Goal: Task Accomplishment & Management: Complete application form

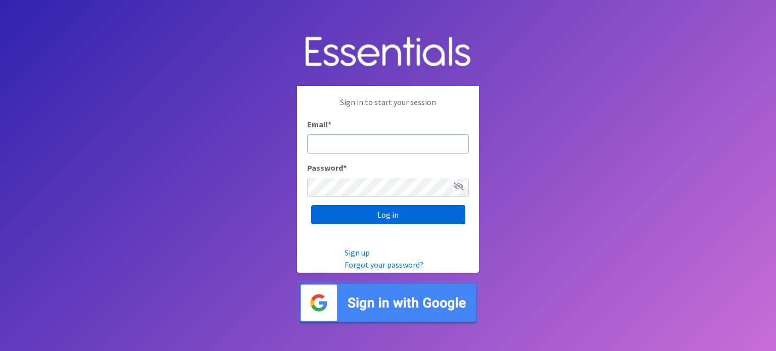
type input "[EMAIL_ADDRESS][DOMAIN_NAME]"
click at [400, 214] on input "Log in" at bounding box center [388, 214] width 154 height 19
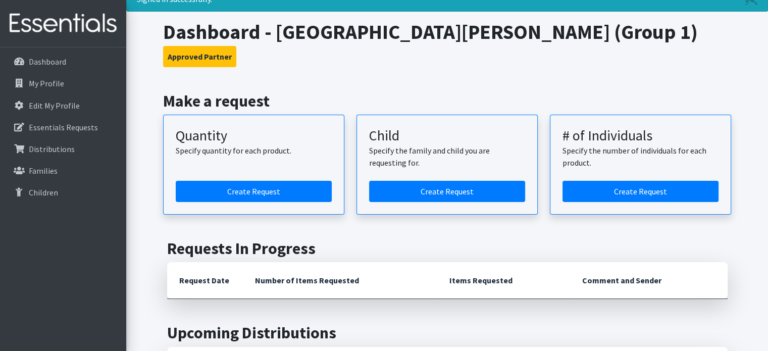
scroll to position [101, 0]
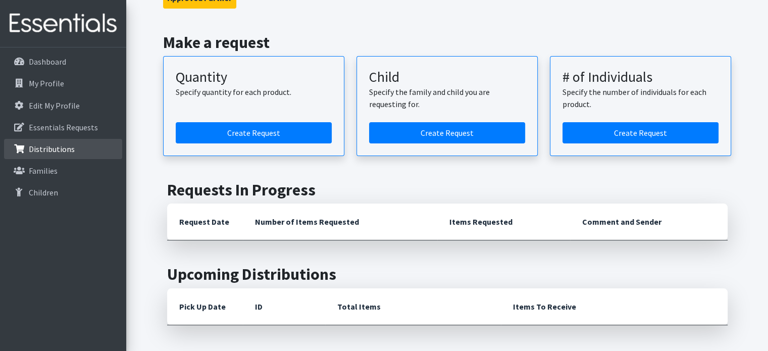
click at [58, 149] on p "Distributions" at bounding box center [52, 149] width 46 height 10
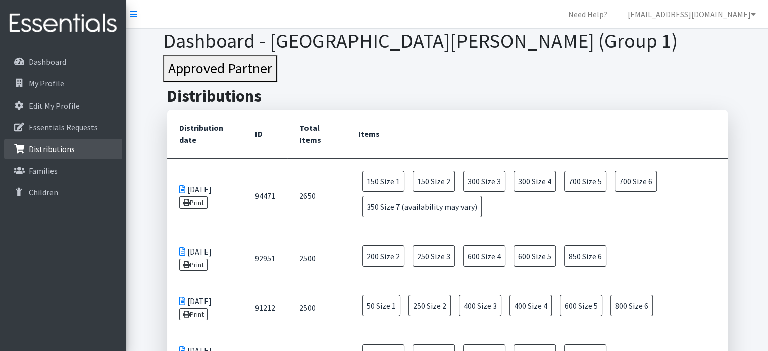
click at [59, 149] on p "Distributions" at bounding box center [52, 149] width 46 height 10
click at [80, 131] on p "Essentials Requests" at bounding box center [63, 127] width 69 height 10
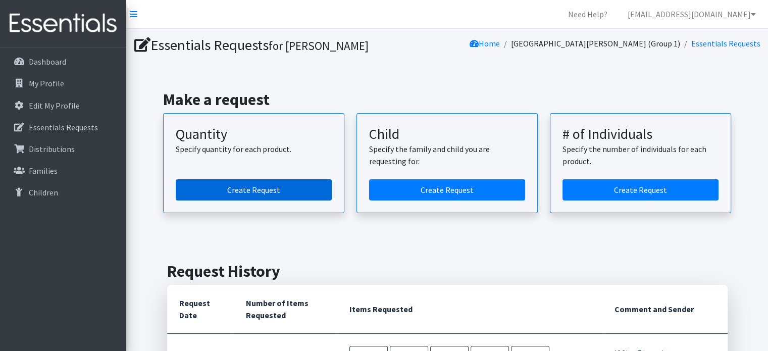
click at [269, 186] on link "Create Request" at bounding box center [254, 189] width 156 height 21
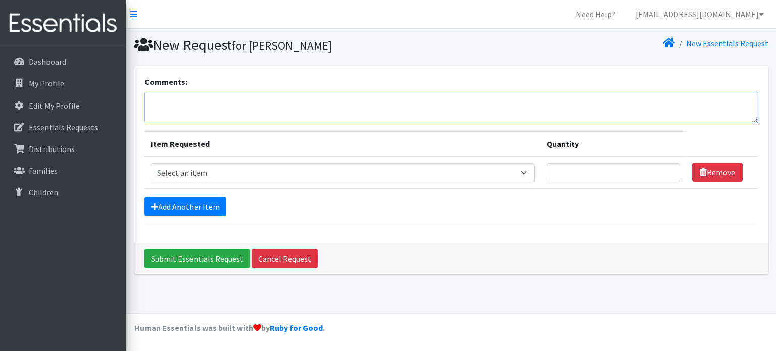
drag, startPoint x: 179, startPoint y: 99, endPoint x: 394, endPoint y: 182, distance: 229.8
click at [179, 99] on textarea "Comments:" at bounding box center [451, 107] width 614 height 31
click at [531, 172] on select "Select an item Size 0/Newborn Size 1 Size 2 Size 3 Size 4 Size 5 Size 6 Size 7 …" at bounding box center [343, 172] width 384 height 19
select select "1090"
click at [151, 163] on select "Select an item Size 0/Newborn Size 1 Size 2 Size 3 Size 4 Size 5 Size 6 Size 7 …" at bounding box center [343, 172] width 384 height 19
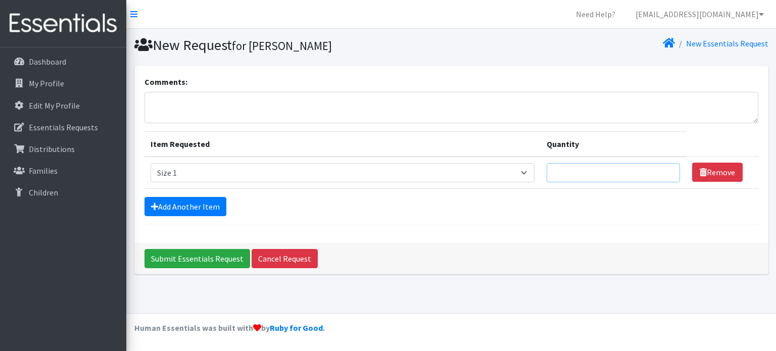
click at [572, 176] on input "Quantity" at bounding box center [613, 172] width 133 height 19
type input "50"
click at [200, 203] on link "Add Another Item" at bounding box center [185, 206] width 82 height 19
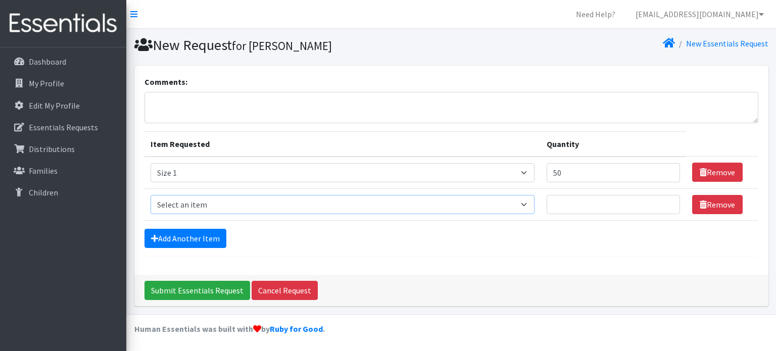
click at [218, 206] on select "Select an item Size 0/Newborn Size 1 Size 2 Size 3 Size 4 Size 5 Size 6 Size 7 …" at bounding box center [343, 204] width 384 height 19
select select "1091"
click at [151, 195] on select "Select an item Size 0/Newborn Size 1 Size 2 Size 3 Size 4 Size 5 Size 6 Size 7 …" at bounding box center [343, 204] width 384 height 19
click at [596, 203] on input "Quantity" at bounding box center [613, 204] width 133 height 19
type input "200"
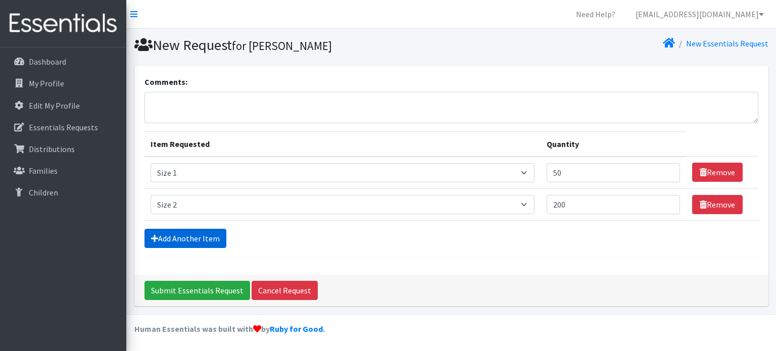
click at [191, 240] on link "Add Another Item" at bounding box center [185, 238] width 82 height 19
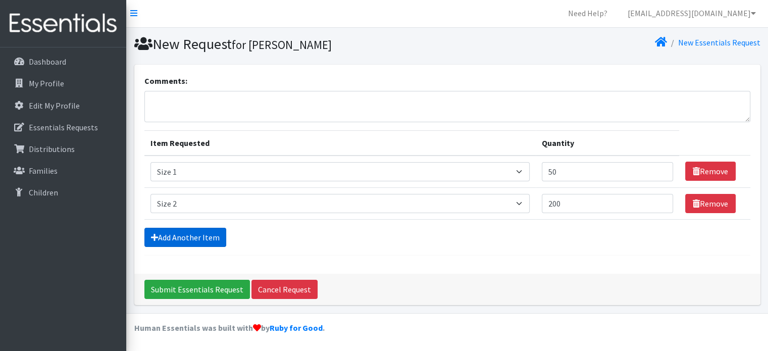
scroll to position [31, 0]
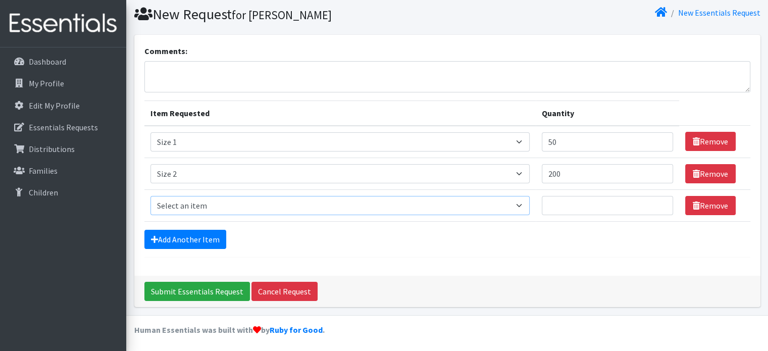
click at [194, 203] on select "Select an item Size 0/Newborn Size 1 Size 2 Size 3 Size 4 Size 5 Size 6 Size 7 …" at bounding box center [340, 205] width 379 height 19
select select "1094"
click at [151, 196] on select "Select an item Size 0/Newborn Size 1 Size 2 Size 3 Size 4 Size 5 Size 6 Size 7 …" at bounding box center [340, 205] width 379 height 19
click at [581, 203] on input "Quantity" at bounding box center [607, 205] width 131 height 19
type input "350"
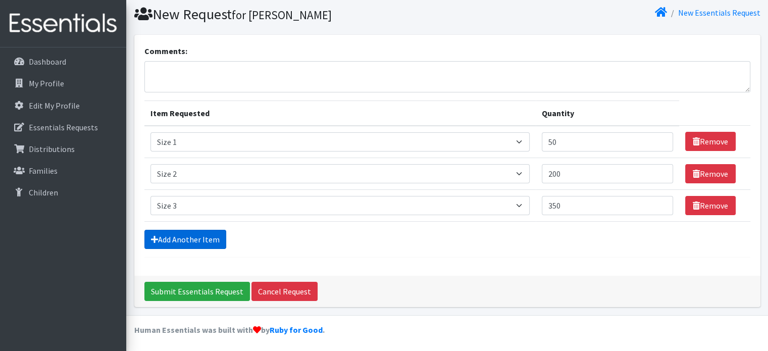
click at [193, 236] on link "Add Another Item" at bounding box center [185, 239] width 82 height 19
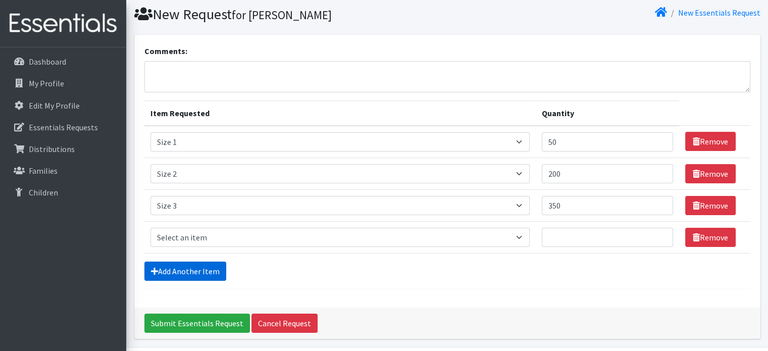
scroll to position [63, 0]
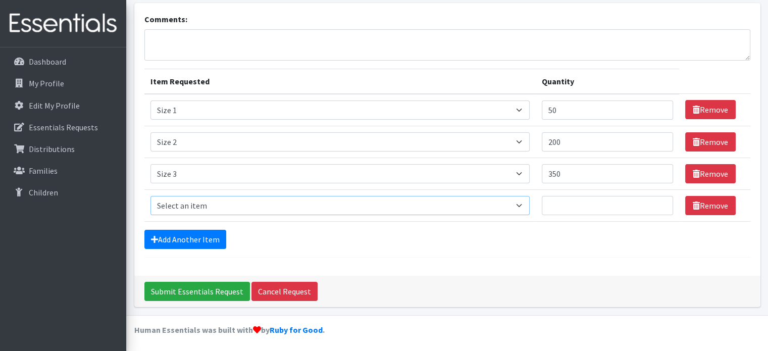
click at [196, 206] on select "Select an item Size 0/Newborn Size 1 Size 2 Size 3 Size 4 Size 5 Size 6 Size 7 …" at bounding box center [340, 205] width 379 height 19
select select "1097"
click at [151, 196] on select "Select an item Size 0/Newborn Size 1 Size 2 Size 3 Size 4 Size 5 Size 6 Size 7 …" at bounding box center [340, 205] width 379 height 19
click at [570, 206] on input "Quantity" at bounding box center [607, 205] width 131 height 19
type input "650"
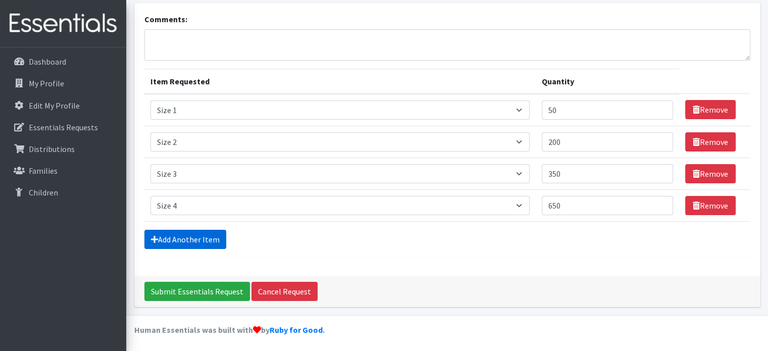
click at [198, 235] on link "Add Another Item" at bounding box center [185, 239] width 82 height 19
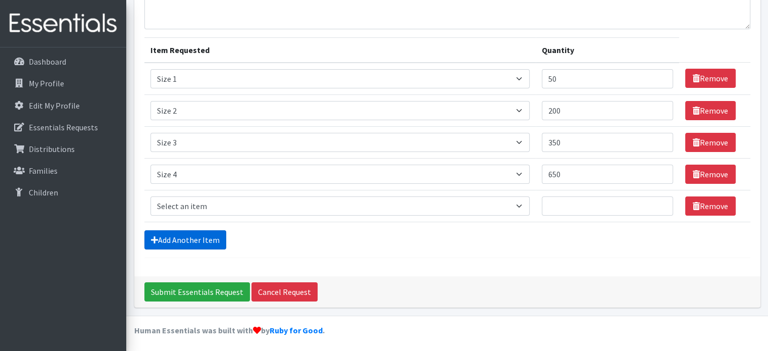
scroll to position [94, 0]
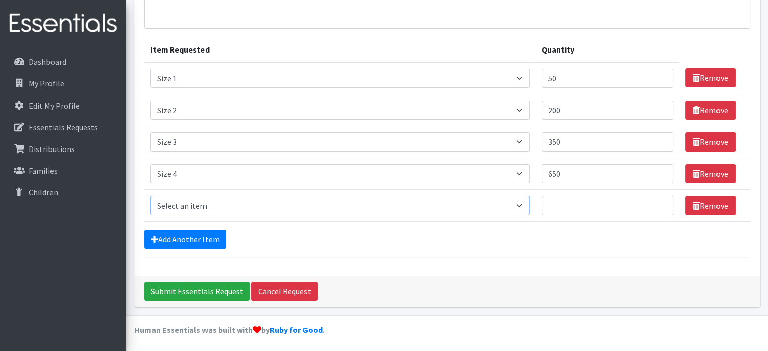
click at [196, 203] on select "Select an item Size 0/Newborn Size 1 Size 2 Size 3 Size 4 Size 5 Size 6 Size 7 …" at bounding box center [340, 205] width 379 height 19
select select "1098"
click at [151, 196] on select "Select an item Size 0/Newborn Size 1 Size 2 Size 3 Size 4 Size 5 Size 6 Size 7 …" at bounding box center [340, 205] width 379 height 19
click at [579, 173] on input "650" at bounding box center [607, 173] width 131 height 19
drag, startPoint x: 574, startPoint y: 173, endPoint x: 533, endPoint y: 174, distance: 40.9
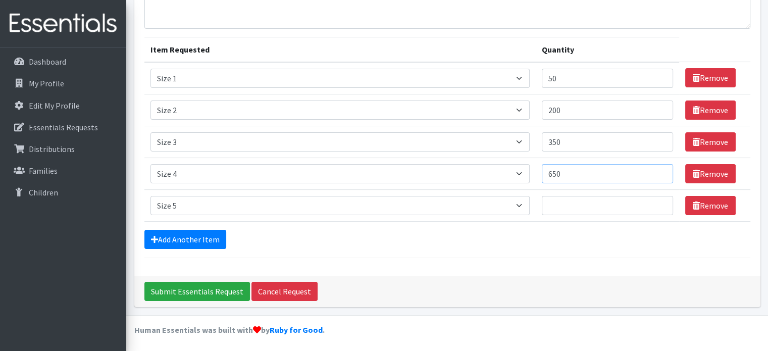
click at [533, 174] on tr "Item Requested Select an item Size 0/Newborn Size 1 Size 2 Size 3 Size 4 Size 5…" at bounding box center [447, 174] width 606 height 32
type input "400"
click at [199, 236] on link "Add Another Item" at bounding box center [185, 239] width 82 height 19
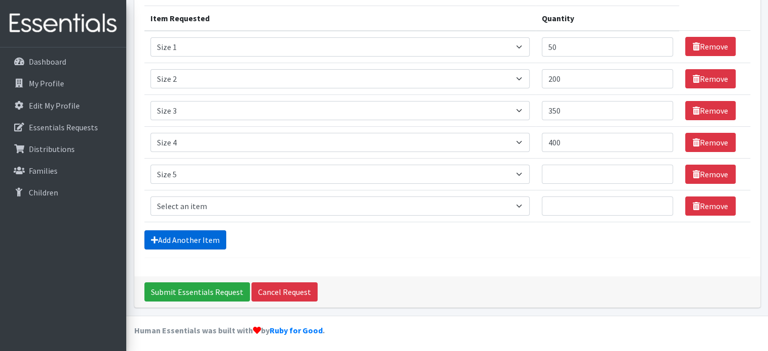
scroll to position [126, 0]
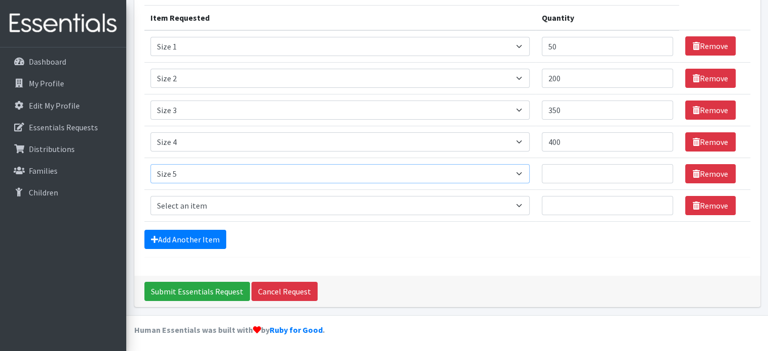
click at [523, 175] on select "Select an item Size 0/Newborn Size 1 Size 2 Size 3 Size 4 Size 5 Size 6 Size 7 …" at bounding box center [340, 173] width 379 height 19
click at [151, 164] on select "Select an item Size 0/Newborn Size 1 Size 2 Size 3 Size 4 Size 5 Size 6 Size 7 …" at bounding box center [340, 173] width 379 height 19
click at [577, 169] on input "Quantity" at bounding box center [607, 173] width 131 height 19
click at [528, 169] on select "Select an item Size 0/Newborn Size 1 Size 2 Size 3 Size 4 Size 5 Size 6 Size 7 …" at bounding box center [340, 173] width 379 height 19
select select "1098"
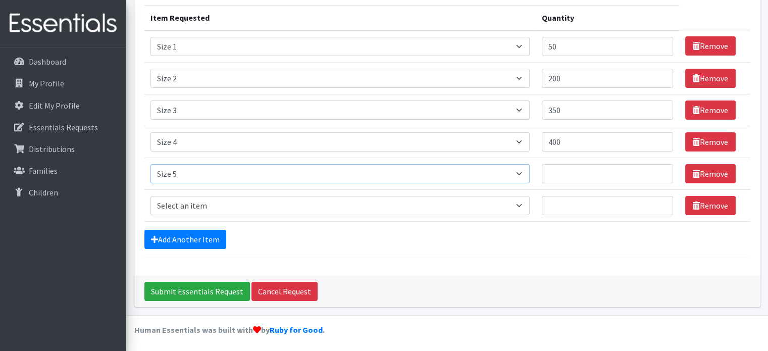
click at [151, 164] on select "Select an item Size 0/Newborn Size 1 Size 2 Size 3 Size 4 Size 5 Size 6 Size 7 …" at bounding box center [340, 173] width 379 height 19
click at [569, 172] on input "Quantity" at bounding box center [607, 173] width 131 height 19
type input "400"
click at [436, 206] on select "Select an item Size 0/Newborn Size 1 Size 2 Size 3 Size 4 Size 5 Size 6 Size 7 …" at bounding box center [340, 205] width 379 height 19
select select "1100"
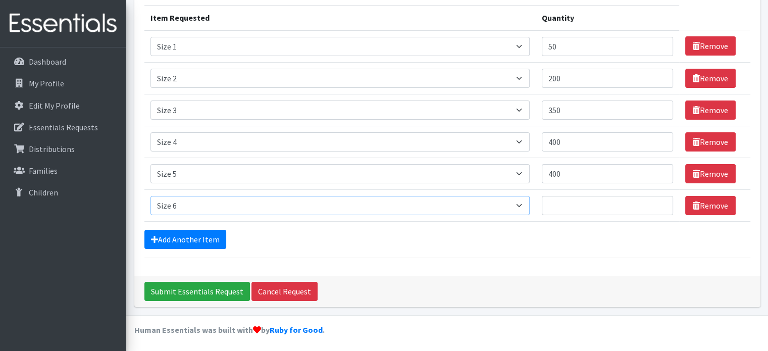
click at [151, 196] on select "Select an item Size 0/Newborn Size 1 Size 2 Size 3 Size 4 Size 5 Size 6 Size 7 …" at bounding box center [340, 205] width 379 height 19
click at [577, 202] on input "Quantity" at bounding box center [607, 205] width 131 height 19
type input "700"
click at [570, 173] on input "400" at bounding box center [607, 173] width 131 height 19
type input "4"
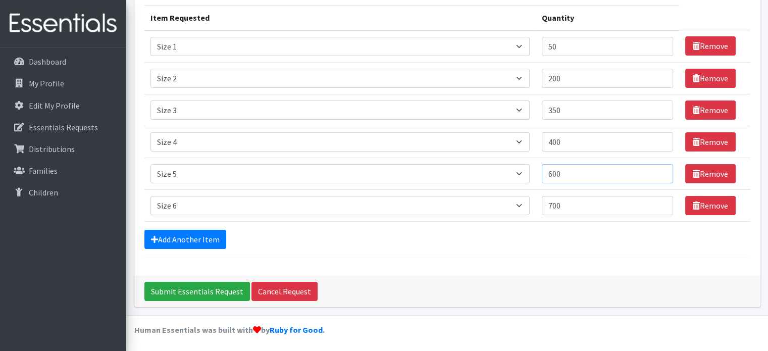
type input "600"
click at [558, 204] on input "700" at bounding box center [607, 205] width 131 height 19
click at [560, 206] on input "700" at bounding box center [607, 205] width 131 height 19
type input "750"
click at [572, 137] on input "400" at bounding box center [607, 141] width 131 height 19
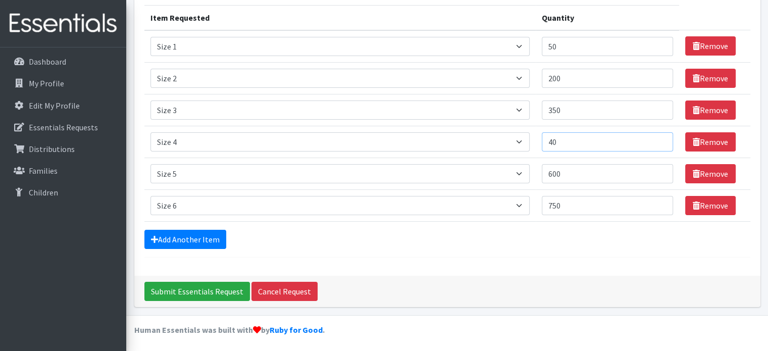
type input "4"
type input "500"
click at [545, 256] on div "Comments: Item Requested Quantity Item Requested Select an item Size 0/Newborn …" at bounding box center [447, 107] width 626 height 336
click at [558, 78] on input "200" at bounding box center [607, 78] width 131 height 19
click at [560, 78] on input "200" at bounding box center [607, 78] width 131 height 19
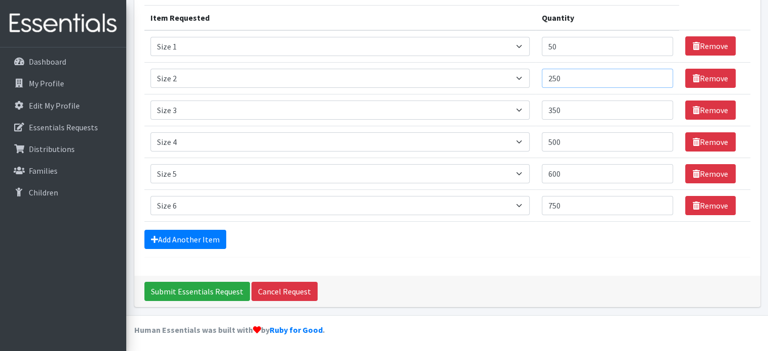
type input "250"
click at [315, 202] on select "Select an item Size 0/Newborn Size 1 Size 2 Size 3 Size 4 Size 5 Size 6 Size 7 …" at bounding box center [340, 205] width 379 height 19
click at [430, 254] on form "Comments: Item Requested Quantity Item Requested Select an item Size 0/Newborn …" at bounding box center [447, 103] width 606 height 308
click at [214, 286] on input "Submit Essentials Request" at bounding box center [197, 291] width 106 height 19
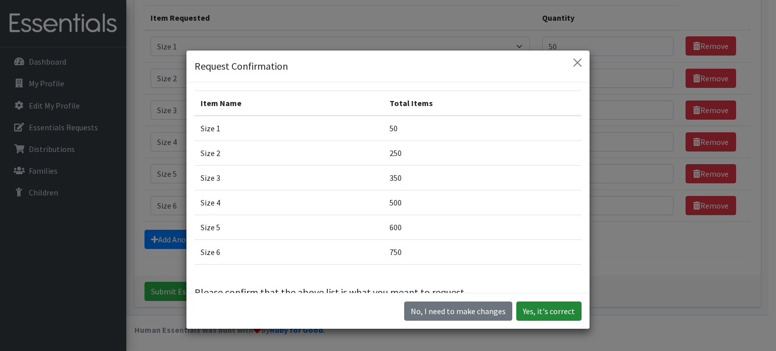
click at [548, 310] on button "Yes, it's correct" at bounding box center [548, 311] width 65 height 19
